Goal: Task Accomplishment & Management: Manage account settings

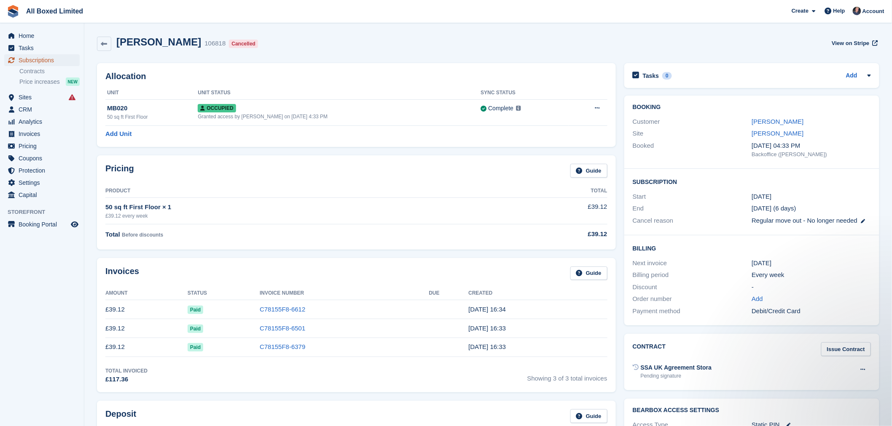
click at [50, 60] on span "Subscriptions" at bounding box center [44, 60] width 51 height 12
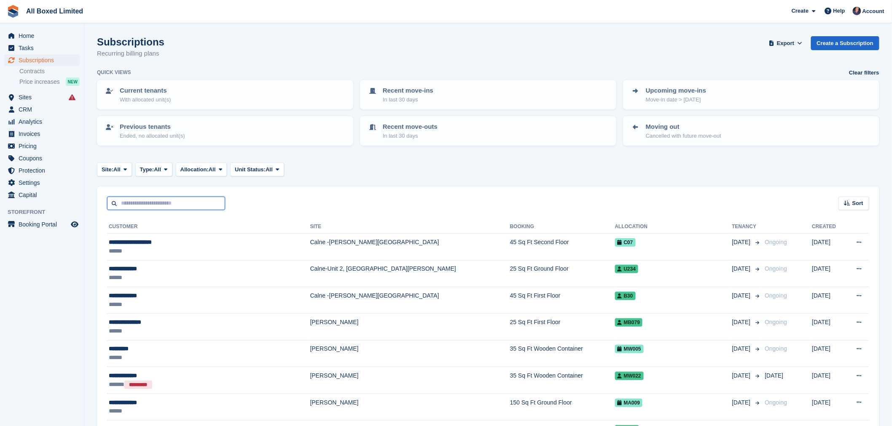
click at [128, 207] on input "text" at bounding box center [166, 204] width 118 height 14
type input "****"
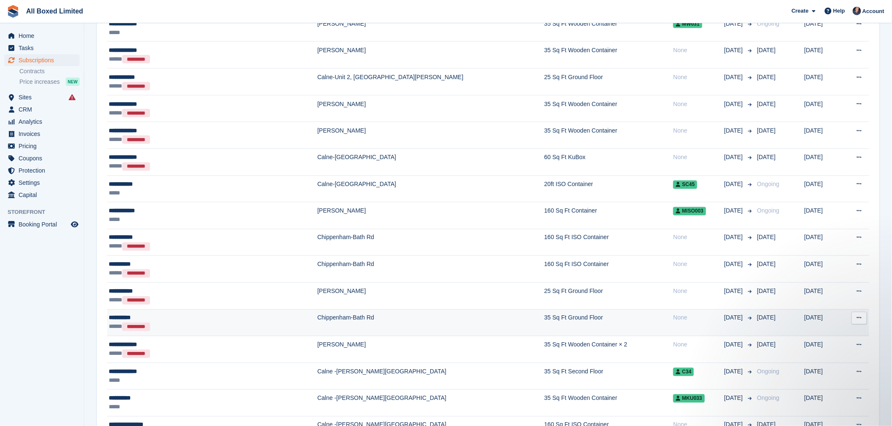
scroll to position [515, 0]
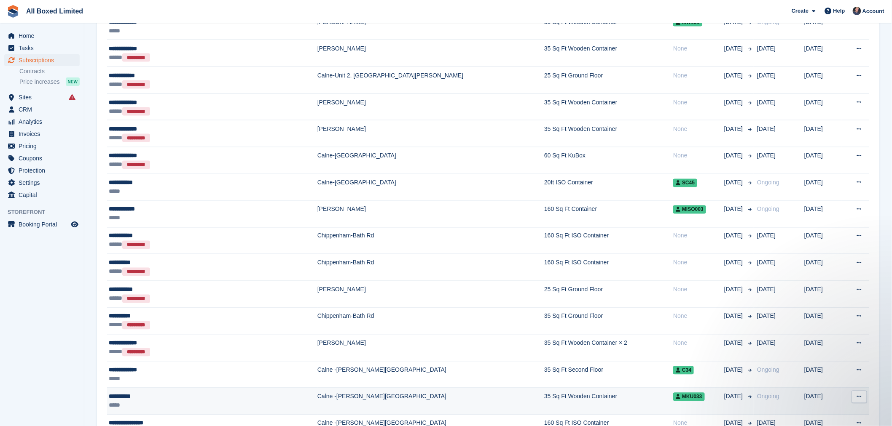
click at [158, 399] on div "**********" at bounding box center [176, 397] width 134 height 9
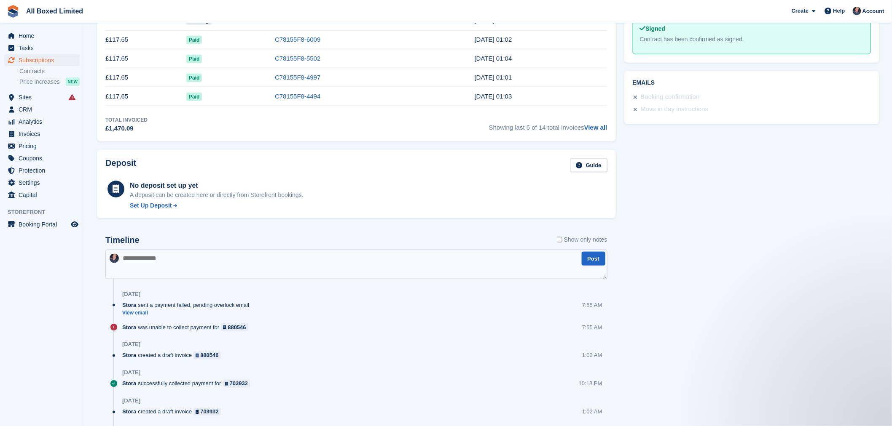
scroll to position [424, 0]
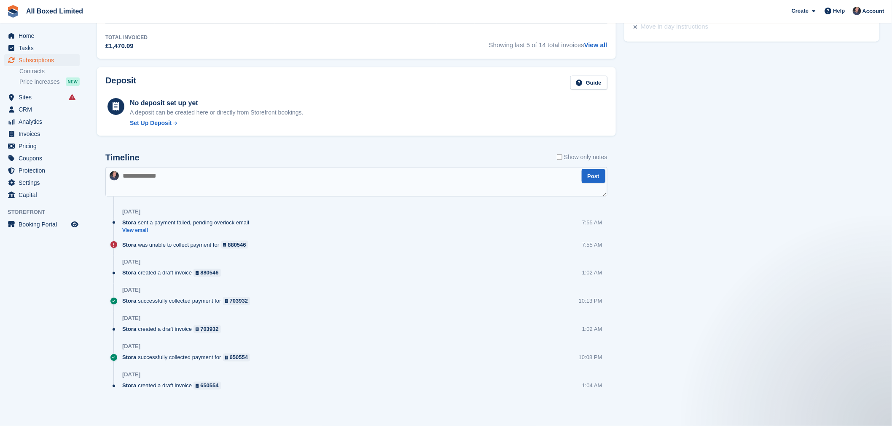
click at [133, 176] on textarea at bounding box center [356, 181] width 502 height 29
type textarea "**********"
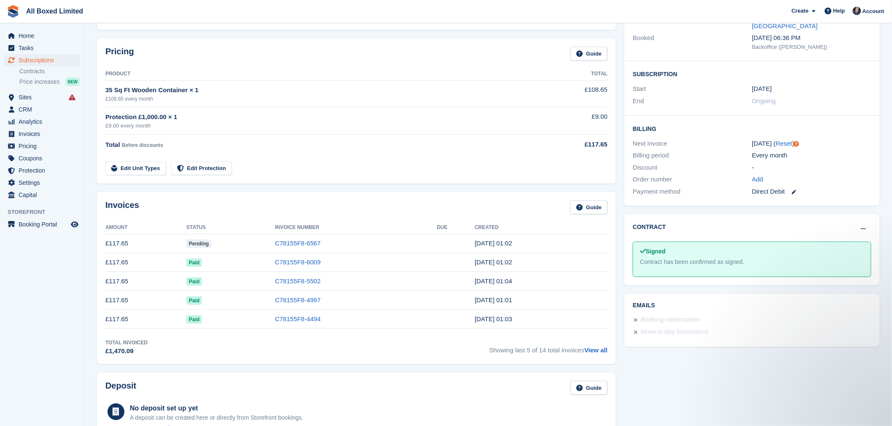
scroll to position [0, 0]
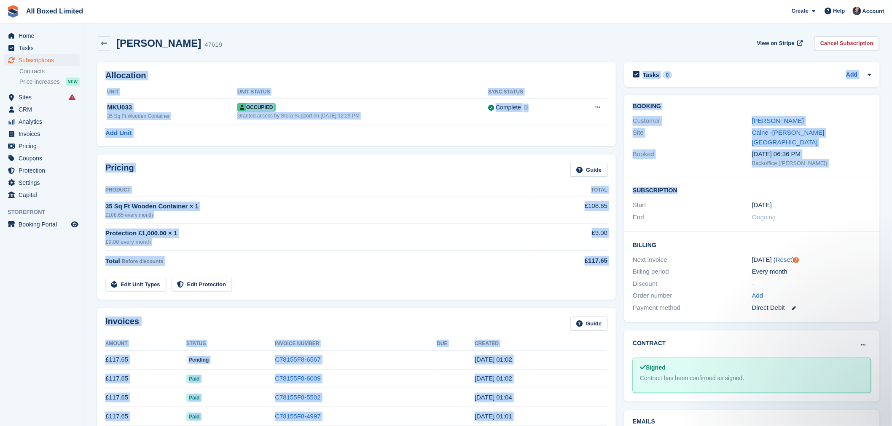
drag, startPoint x: 595, startPoint y: -57, endPoint x: 537, endPoint y: -57, distance: 57.3
click at [537, 0] on html "All Boxed Limited Create Subscription Invoice Contact Deal Discount Page Help C…" at bounding box center [446, 213] width 892 height 426
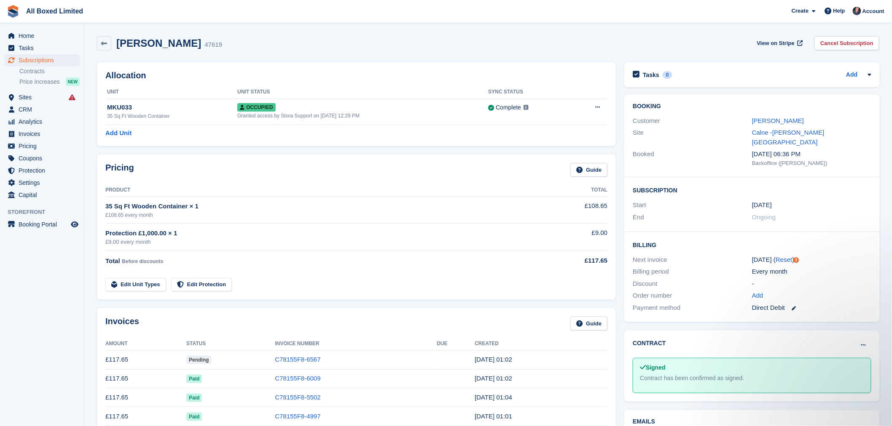
click at [54, 61] on span "Subscriptions" at bounding box center [44, 60] width 51 height 12
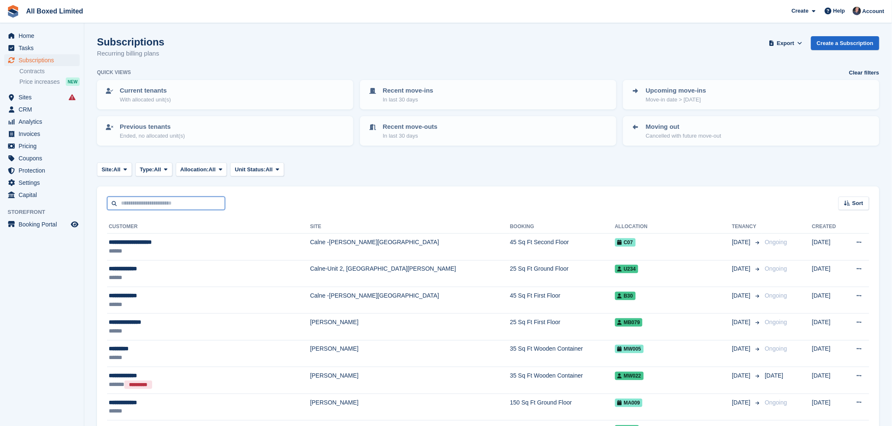
click at [150, 200] on input "text" at bounding box center [166, 204] width 118 height 14
type input "****"
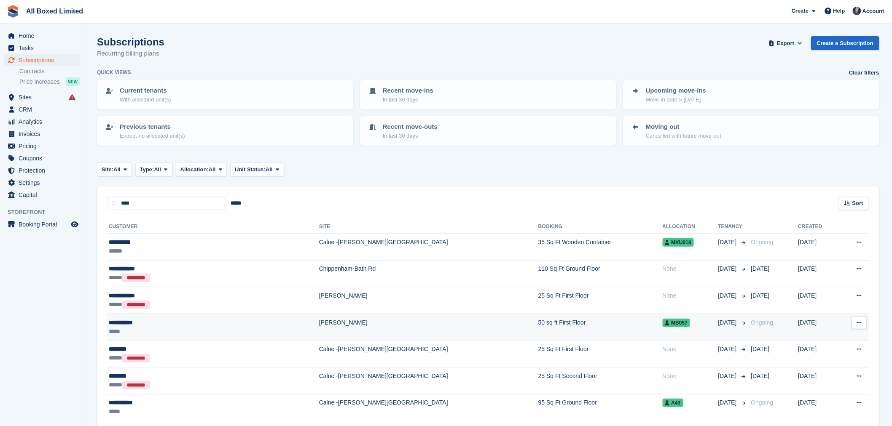
click at [142, 325] on div "**********" at bounding box center [170, 323] width 123 height 9
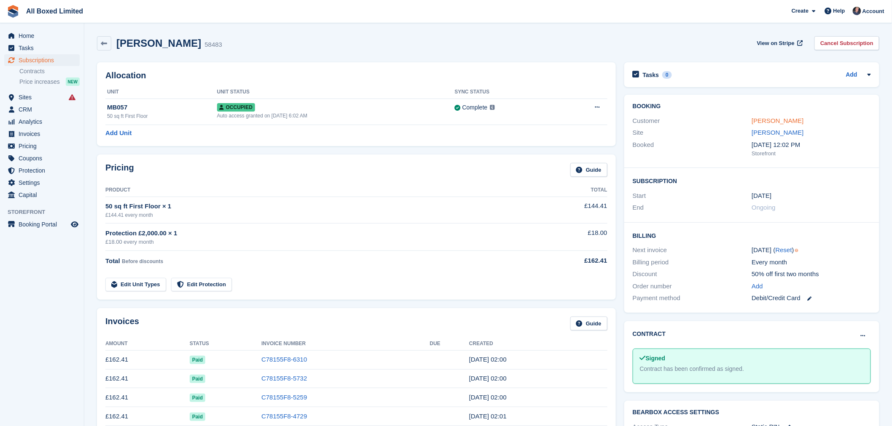
click at [768, 122] on link "Emma Wilson" at bounding box center [777, 120] width 52 height 7
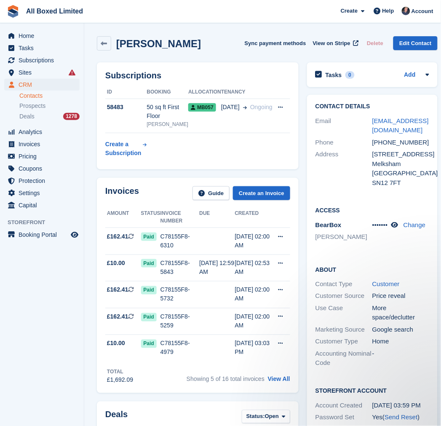
click at [51, 298] on aside "Home Tasks Subscriptions Subscriptions Subscriptions Contracts Price increases …" at bounding box center [42, 215] width 84 height 384
click at [39, 64] on span "Subscriptions" at bounding box center [44, 60] width 51 height 12
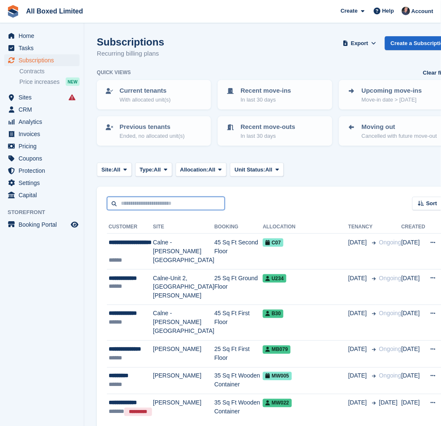
click at [158, 204] on input "text" at bounding box center [166, 204] width 118 height 14
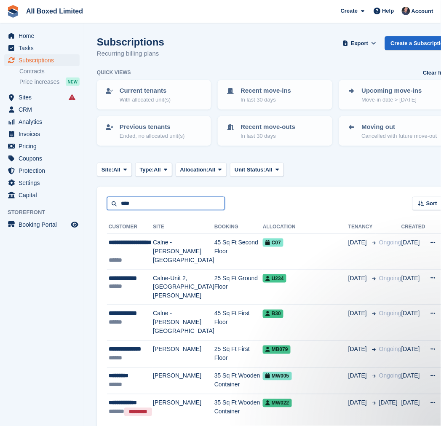
type input "****"
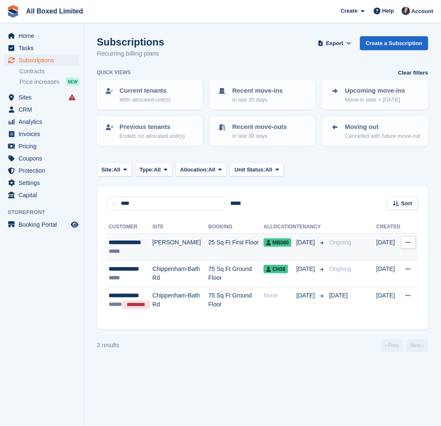
click at [196, 249] on td "[PERSON_NAME]" at bounding box center [181, 247] width 56 height 27
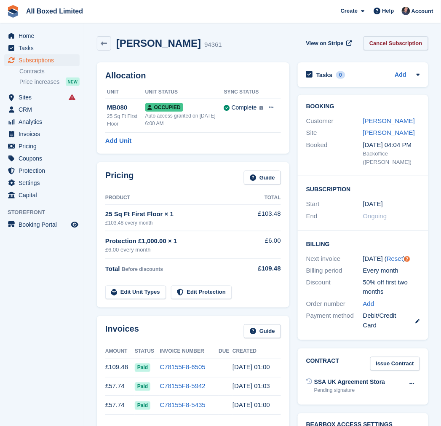
click at [402, 47] on link "Cancel Subscription" at bounding box center [396, 43] width 65 height 14
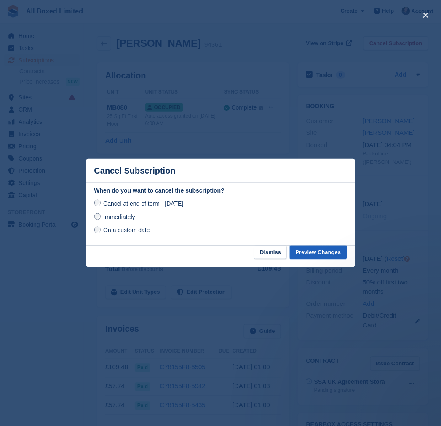
click at [327, 252] on button "Preview Changes" at bounding box center [318, 253] width 57 height 14
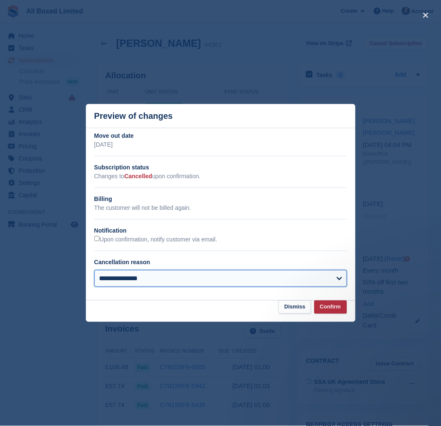
click at [169, 285] on select "**********" at bounding box center [220, 278] width 253 height 17
select select "**********"
click at [94, 271] on select "**********" at bounding box center [220, 278] width 253 height 17
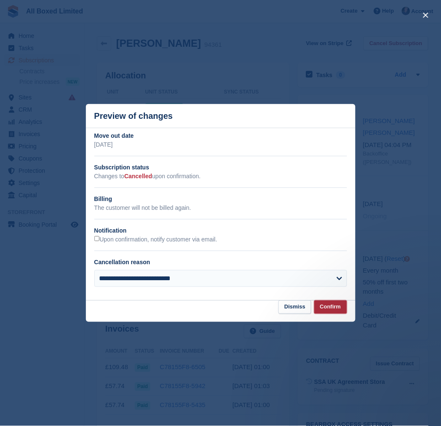
click at [332, 307] on button "Confirm" at bounding box center [330, 307] width 33 height 14
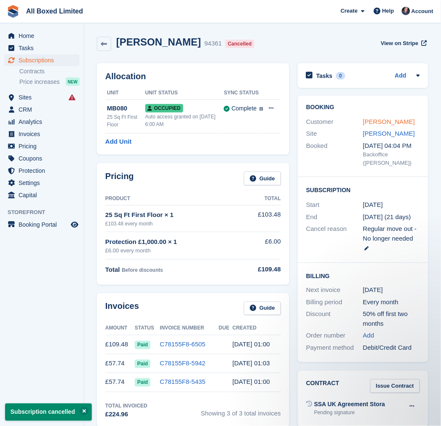
click at [395, 119] on link "Stephanie Barry" at bounding box center [389, 121] width 52 height 7
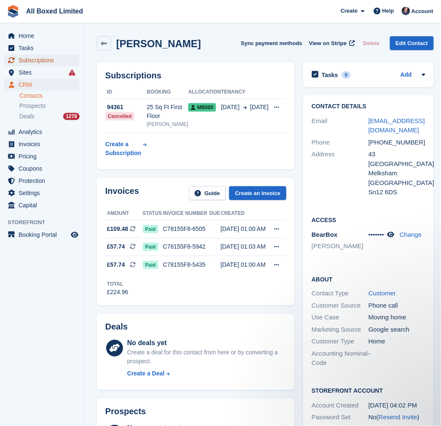
click at [39, 62] on span "Subscriptions" at bounding box center [44, 60] width 51 height 12
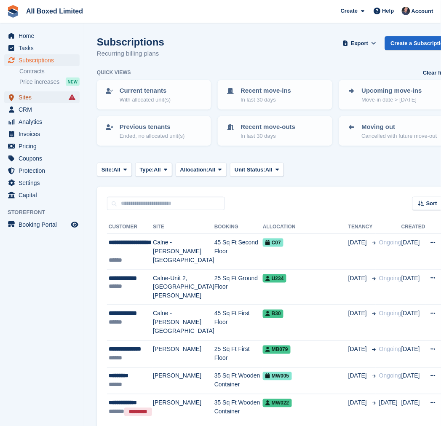
click at [37, 99] on span "Sites" at bounding box center [44, 97] width 51 height 12
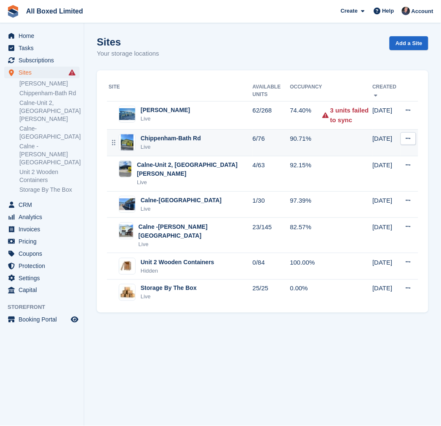
click at [177, 134] on div "Chippenham-Bath Rd" at bounding box center [171, 138] width 60 height 9
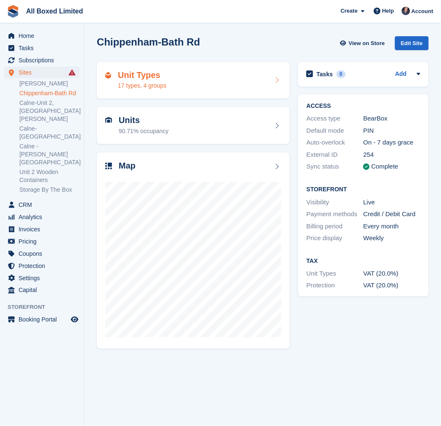
click at [174, 84] on div "Unit Types 17 types, 4 groups" at bounding box center [193, 80] width 176 height 20
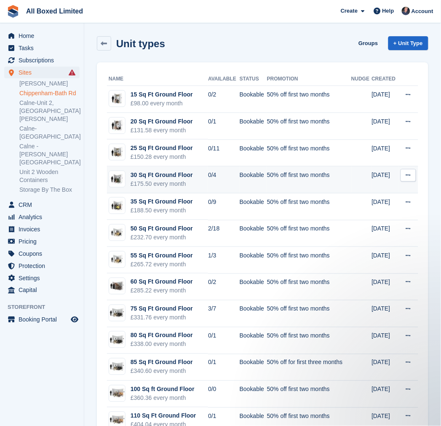
click at [177, 180] on div "£175.50 every month" at bounding box center [162, 184] width 62 height 9
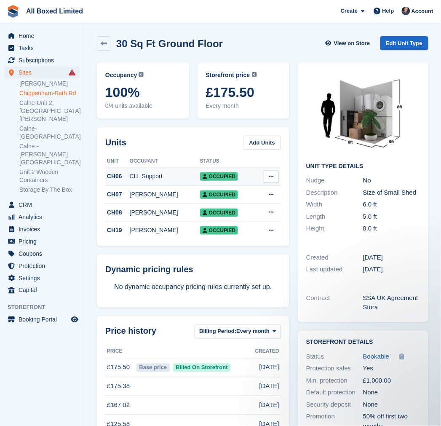
click at [165, 177] on div "CLL Support" at bounding box center [165, 176] width 70 height 9
click at [48, 59] on span "Subscriptions" at bounding box center [44, 60] width 51 height 12
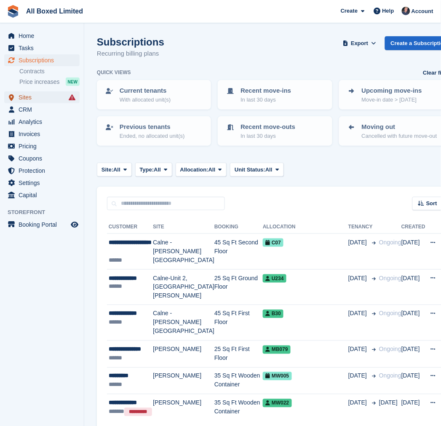
click at [27, 100] on span "Sites" at bounding box center [44, 97] width 51 height 12
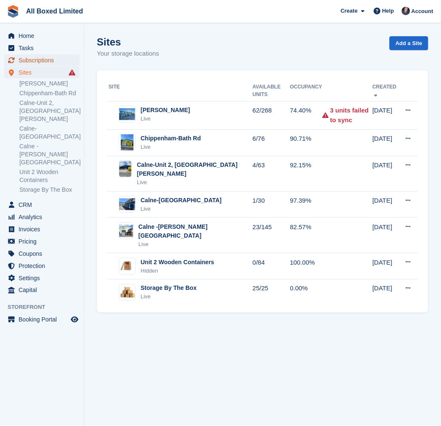
click at [40, 60] on span "Subscriptions" at bounding box center [44, 60] width 51 height 12
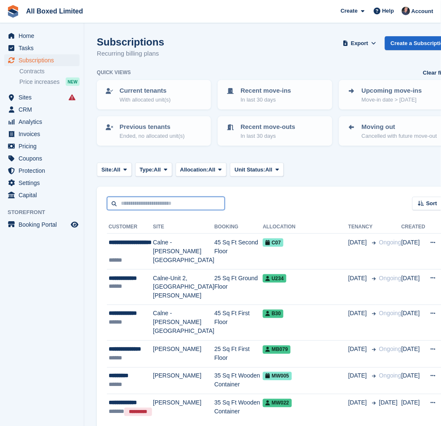
click at [155, 200] on input "text" at bounding box center [166, 204] width 118 height 14
type input "***"
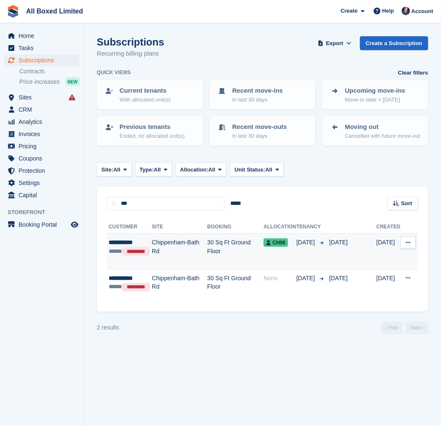
click at [136, 242] on div "**********" at bounding box center [130, 242] width 43 height 9
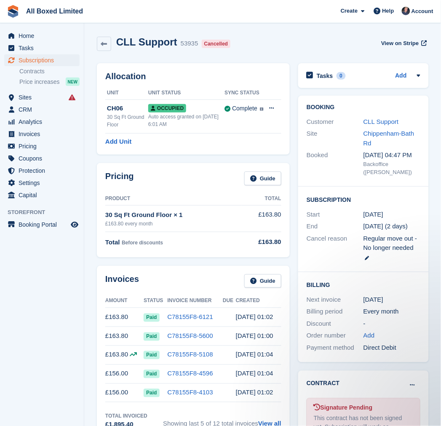
click at [309, 45] on div "CLL Support 53935 Cancelled View on Stripe" at bounding box center [263, 43] width 332 height 15
click at [34, 108] on span "CRM" at bounding box center [44, 110] width 51 height 12
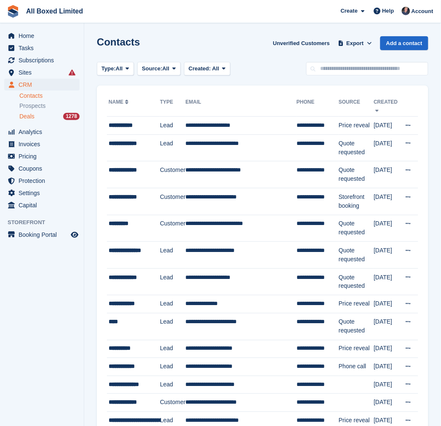
click at [43, 116] on div "Deals 1278" at bounding box center [49, 117] width 60 height 8
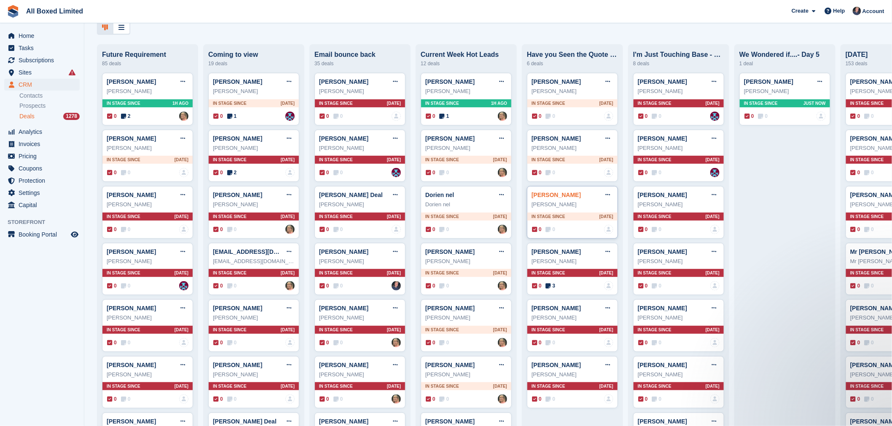
scroll to position [47, 0]
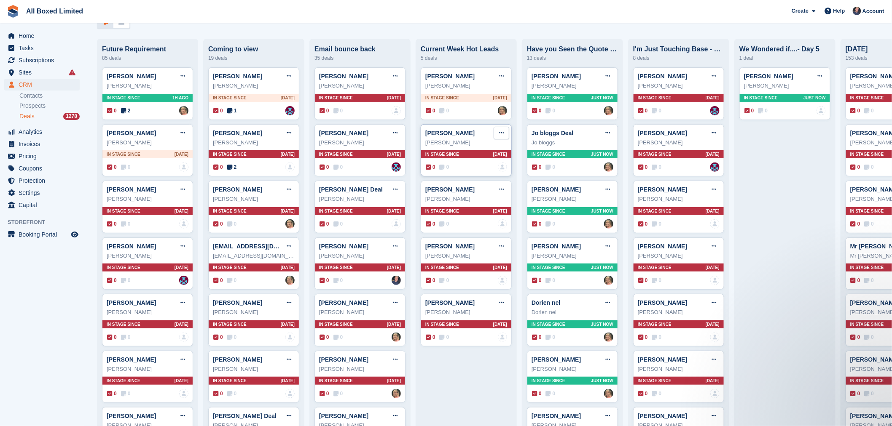
click at [441, 136] on icon at bounding box center [501, 132] width 5 height 5
click at [441, 197] on p "Delete deal" at bounding box center [468, 196] width 73 height 11
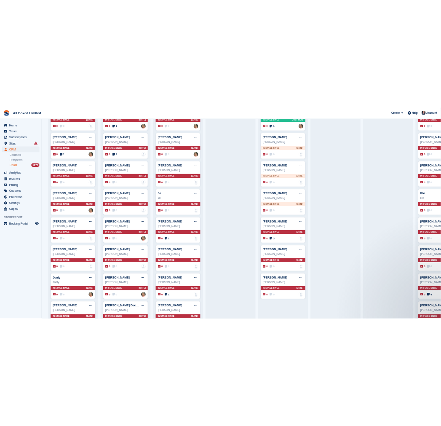
scroll to position [515, 0]
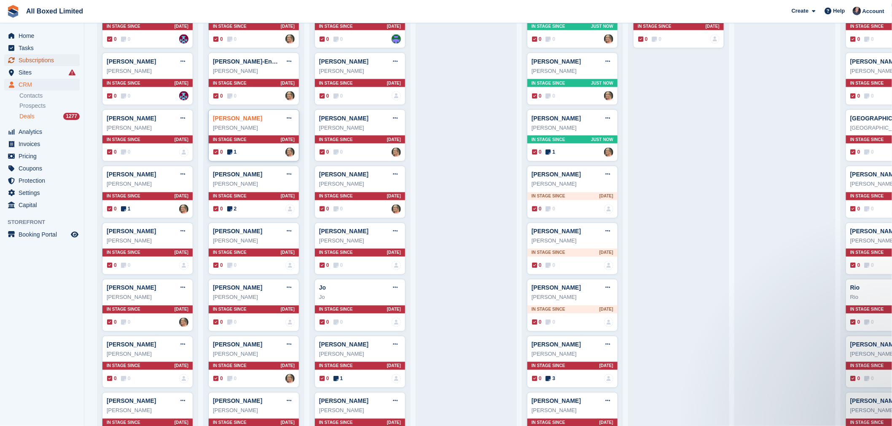
click at [51, 61] on span "Subscriptions" at bounding box center [44, 60] width 51 height 12
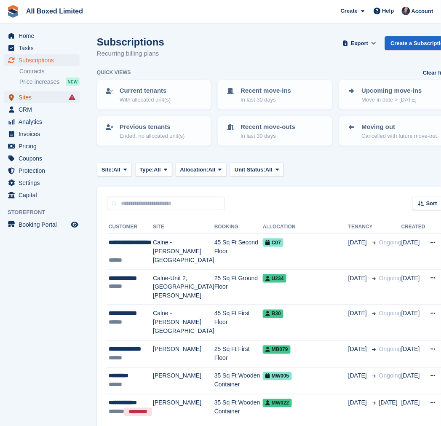
click at [30, 100] on span "Sites" at bounding box center [44, 97] width 51 height 12
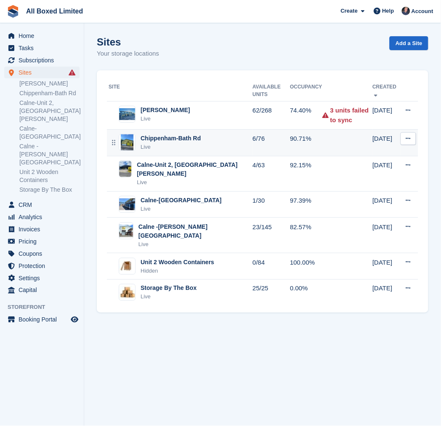
click at [161, 143] on div "Live" at bounding box center [171, 147] width 60 height 8
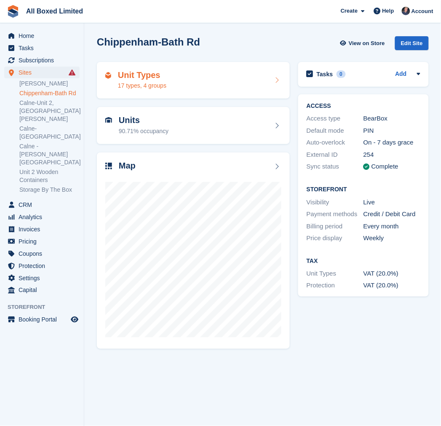
click at [169, 79] on div "Unit Types 17 types, 4 groups" at bounding box center [193, 80] width 176 height 20
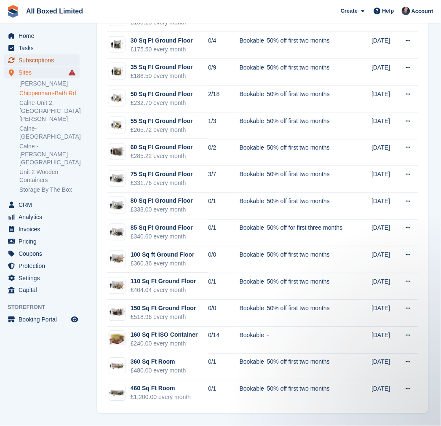
click at [32, 57] on span "Subscriptions" at bounding box center [44, 60] width 51 height 12
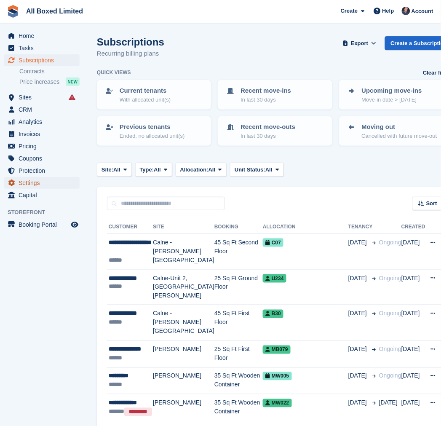
click at [38, 182] on span "Settings" at bounding box center [44, 183] width 51 height 12
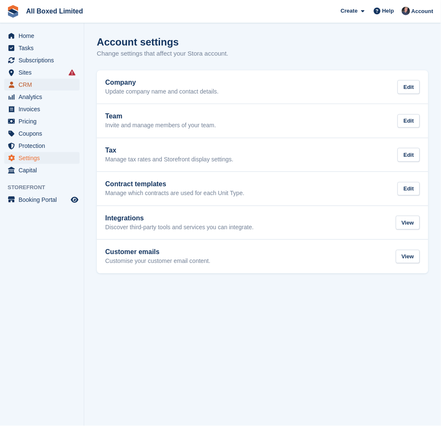
click at [44, 84] on span "CRM" at bounding box center [44, 85] width 51 height 12
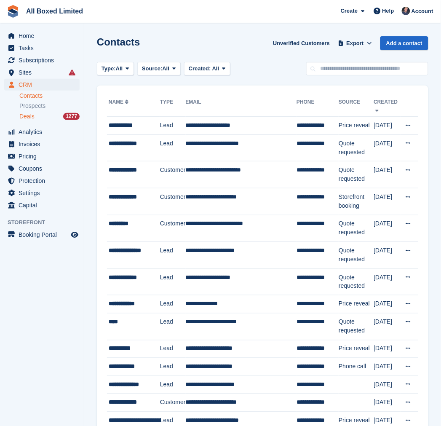
click at [41, 115] on div "Deals 1277" at bounding box center [49, 117] width 60 height 8
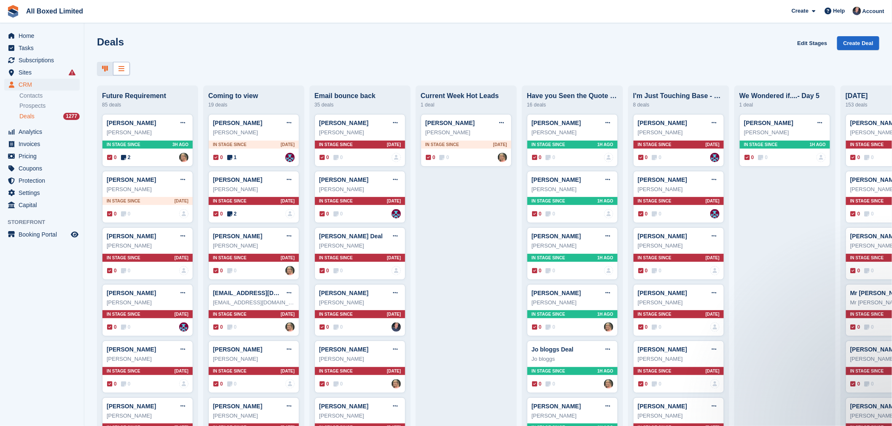
click at [126, 66] on div at bounding box center [121, 69] width 17 height 14
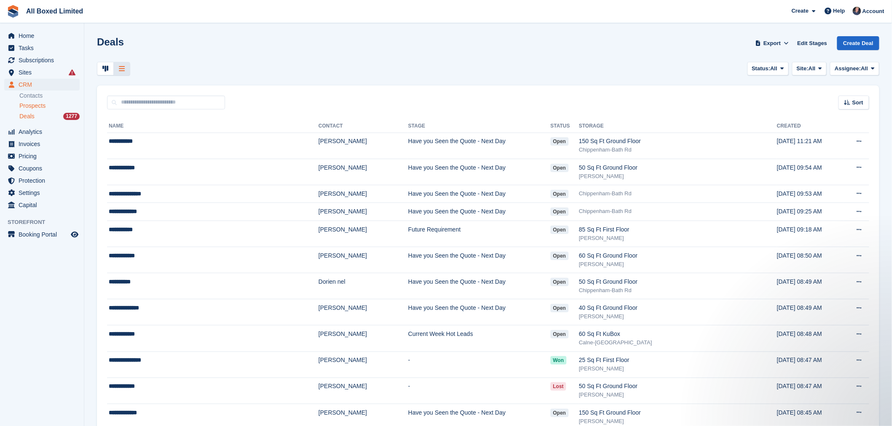
click at [34, 107] on span "Prospects" at bounding box center [32, 106] width 26 height 8
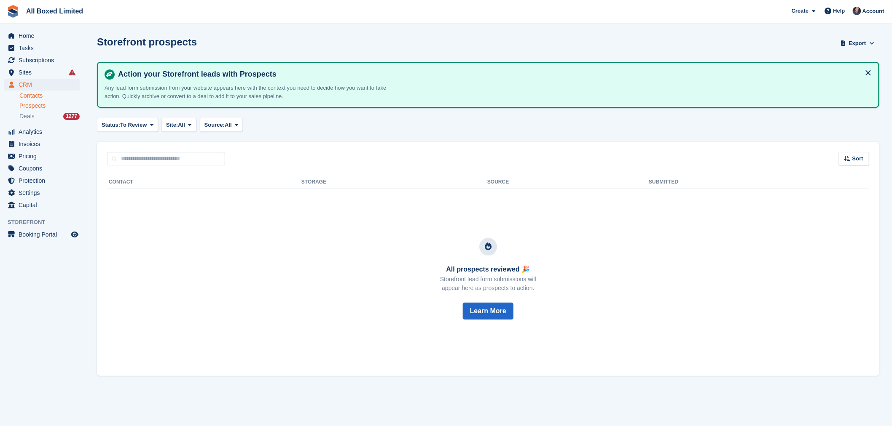
click at [38, 94] on link "Contacts" at bounding box center [49, 96] width 60 height 8
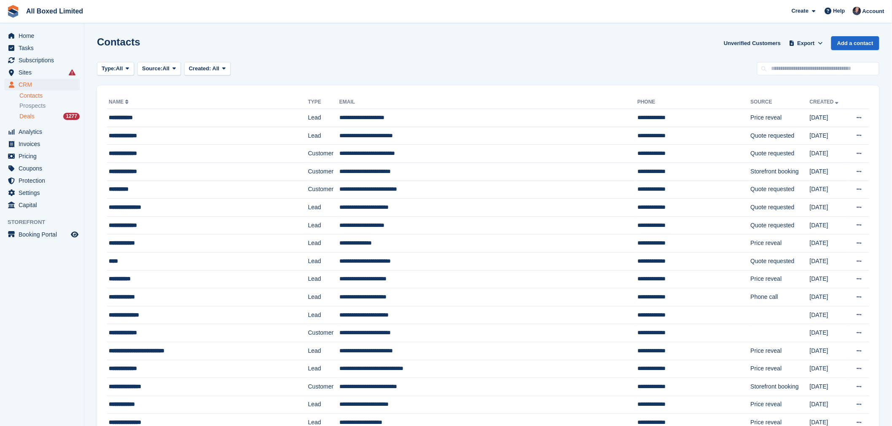
click at [57, 116] on div "Deals 1277" at bounding box center [49, 117] width 60 height 8
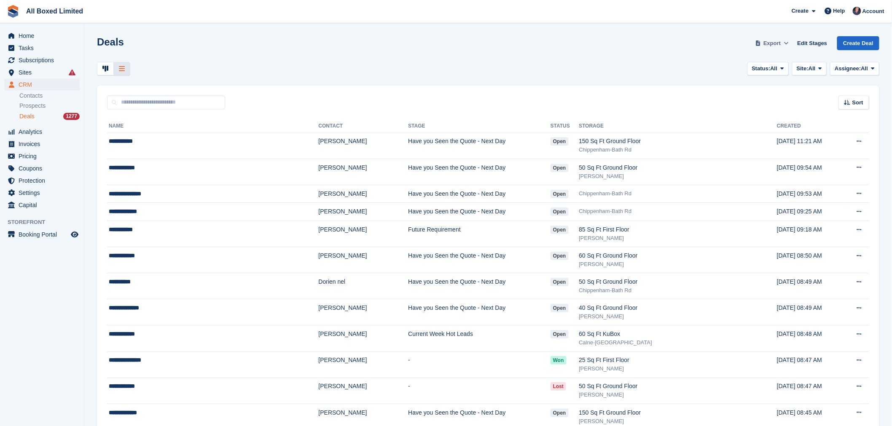
click at [441, 44] on span "Export" at bounding box center [771, 43] width 17 height 8
click at [441, 104] on div "Start Export" at bounding box center [738, 108] width 31 height 8
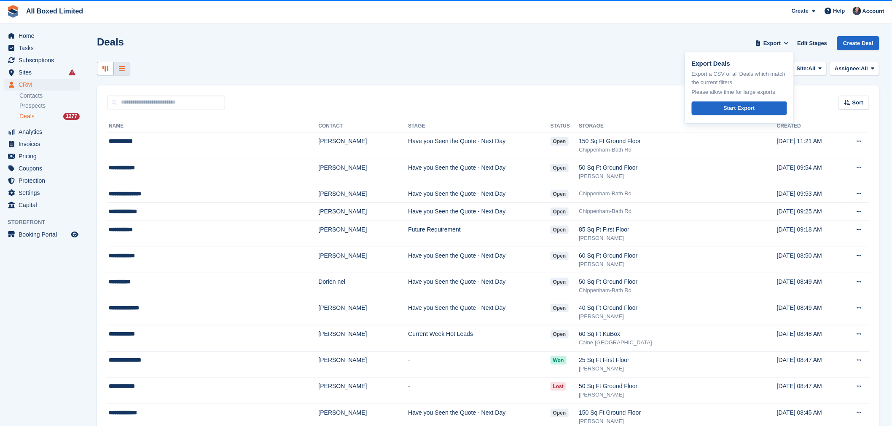
click at [104, 72] on icon at bounding box center [105, 68] width 6 height 7
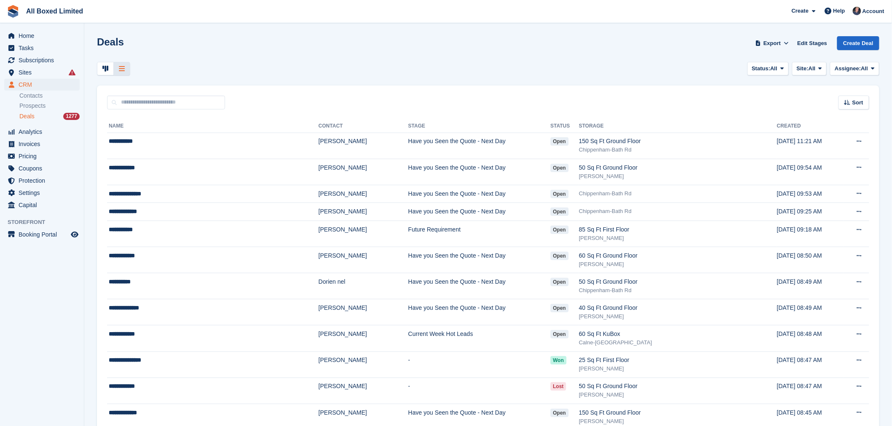
click at [125, 68] on div at bounding box center [122, 69] width 16 height 14
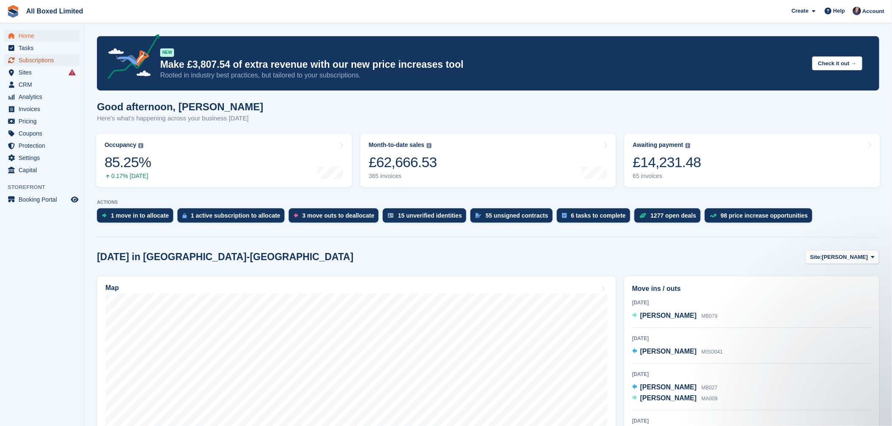
click at [39, 59] on span "Subscriptions" at bounding box center [44, 60] width 51 height 12
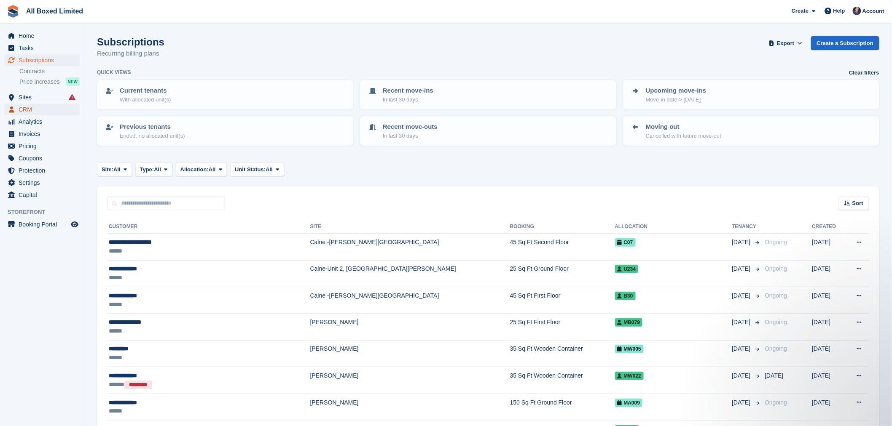
click at [50, 107] on span "CRM" at bounding box center [44, 110] width 51 height 12
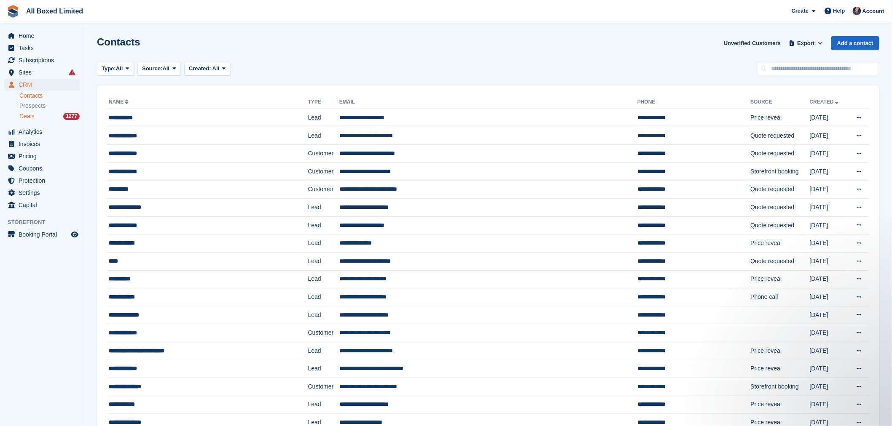
click at [47, 113] on div "Deals 1277" at bounding box center [49, 117] width 60 height 8
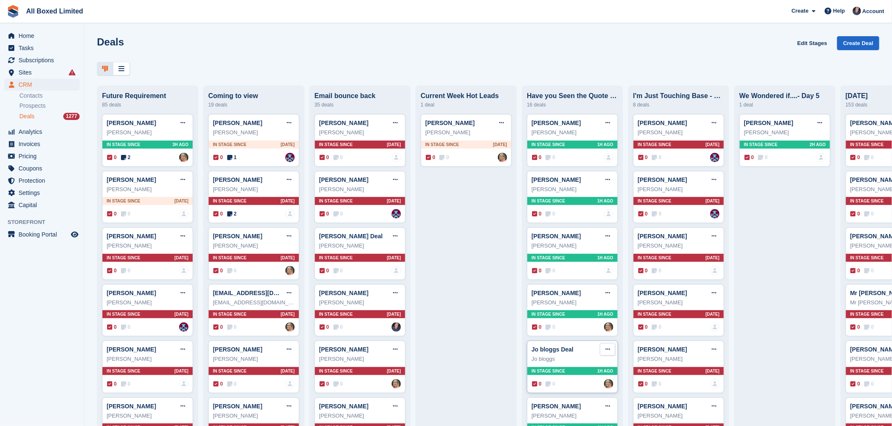
click at [605, 352] on icon at bounding box center [607, 349] width 5 height 5
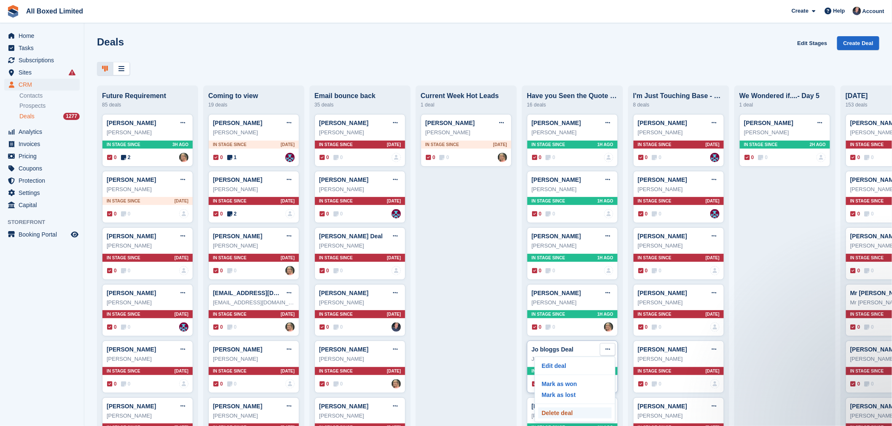
click at [565, 416] on p "Delete deal" at bounding box center [574, 413] width 73 height 11
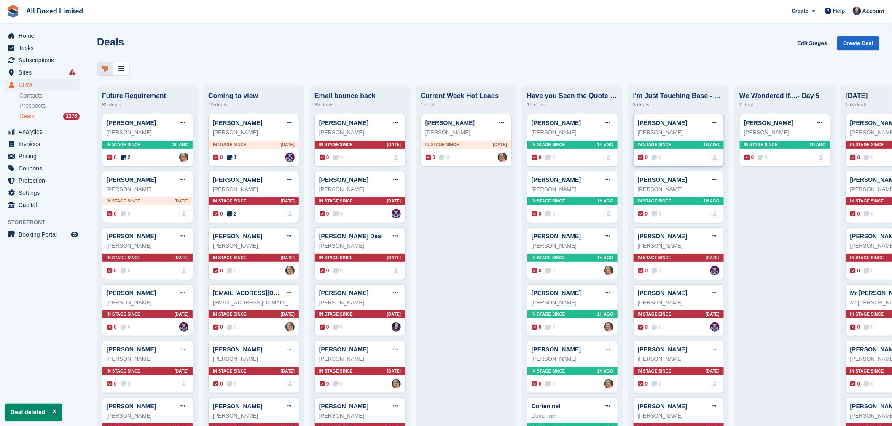
drag, startPoint x: 579, startPoint y: 137, endPoint x: 654, endPoint y: 135, distance: 75.0
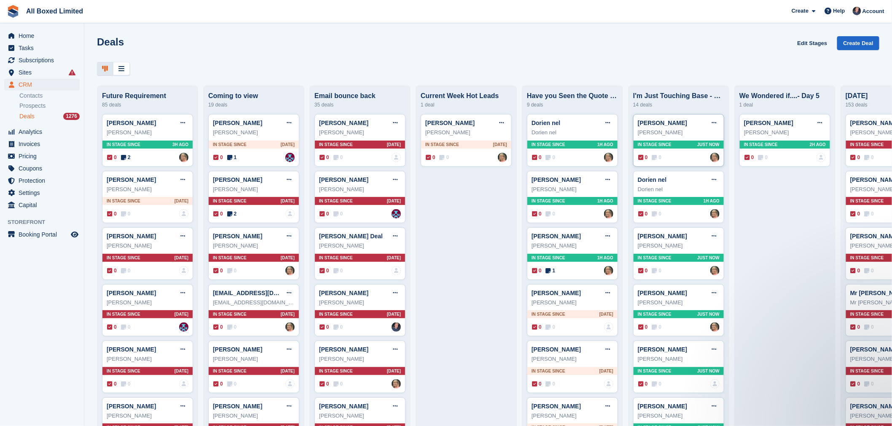
drag, startPoint x: 576, startPoint y: 151, endPoint x: 673, endPoint y: 139, distance: 97.6
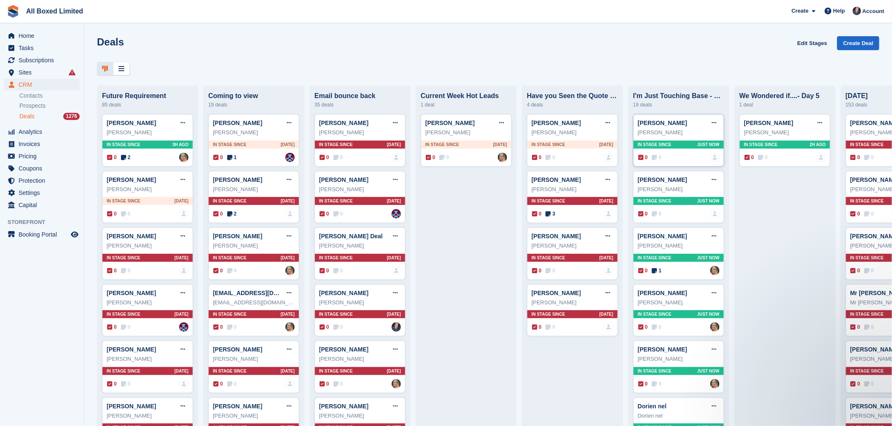
drag, startPoint x: 675, startPoint y: 148, endPoint x: 683, endPoint y: 152, distance: 8.3
